Goal: Check status: Check status

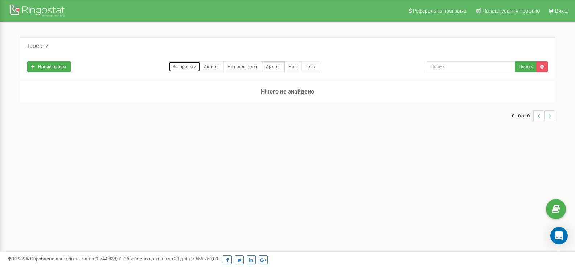
click at [199, 69] on link "Всі проєкти" at bounding box center [185, 66] width 32 height 11
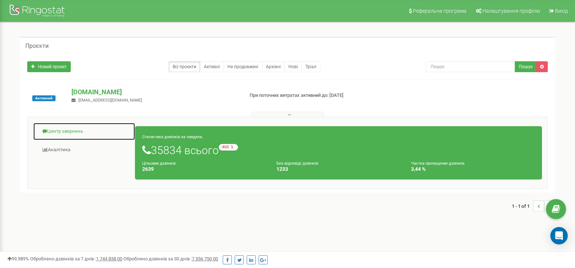
click at [100, 130] on link "Центр звернень" at bounding box center [84, 132] width 102 height 18
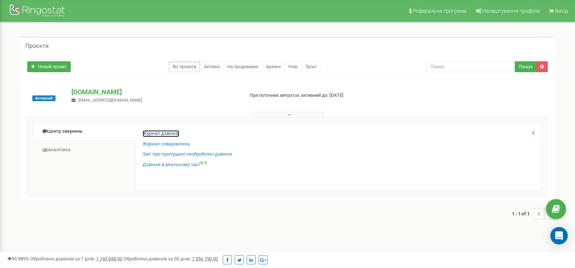
click at [150, 132] on link "Журнал дзвінків" at bounding box center [160, 133] width 37 height 7
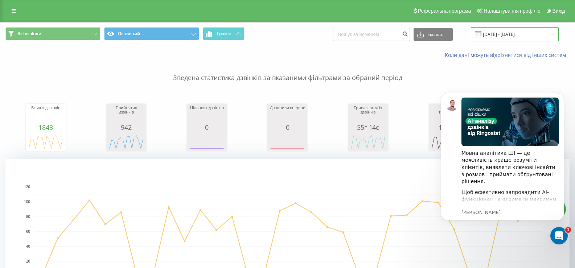
click at [504, 33] on input "20.07.2025 - 20.08.2025" at bounding box center [515, 34] width 88 height 14
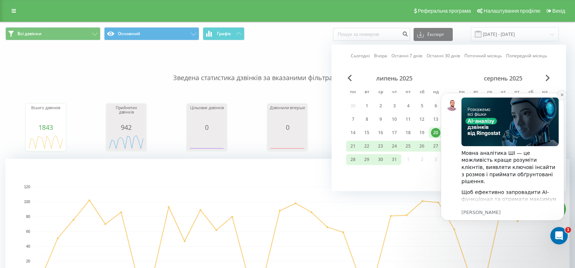
click at [564, 96] on button "Dismiss notification" at bounding box center [561, 94] width 9 height 9
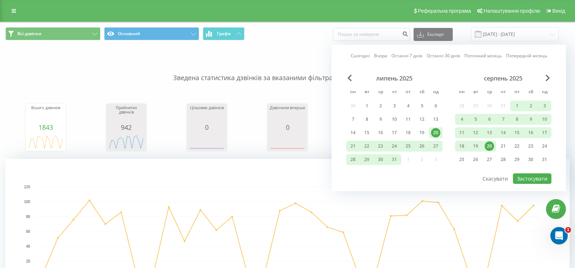
click at [486, 146] on div "20" at bounding box center [488, 145] width 9 height 9
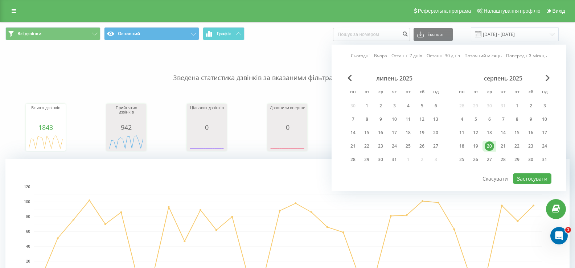
drag, startPoint x: 551, startPoint y: 183, endPoint x: 534, endPoint y: 187, distance: 17.1
click at [550, 183] on div "Сьогодні Вчора Останні 7 днів Останні 30 днів Поточний місяць Попередній місяць…" at bounding box center [448, 118] width 234 height 146
click at [525, 178] on button "Застосувати" at bounding box center [532, 178] width 38 height 11
type input "20.08.2025 - 20.08.2025"
